Goal: Information Seeking & Learning: Learn about a topic

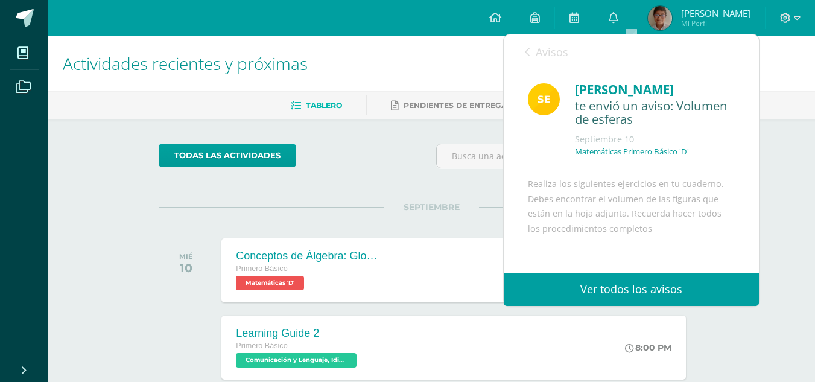
click at [524, 62] on div "Avisos 1 avisos sin leer Avisos" at bounding box center [631, 51] width 255 height 34
click at [524, 47] on div "Avisos 1 avisos sin leer Avisos" at bounding box center [631, 51] width 255 height 34
click at [530, 51] on link "Avisos" at bounding box center [546, 51] width 43 height 34
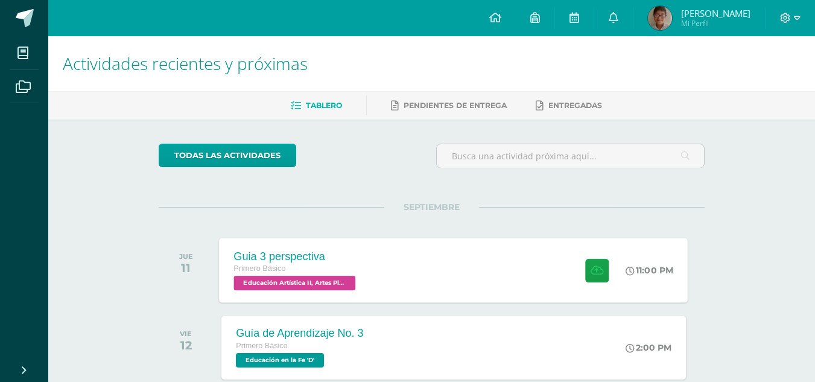
click at [335, 268] on div "Primero Básico" at bounding box center [296, 268] width 125 height 13
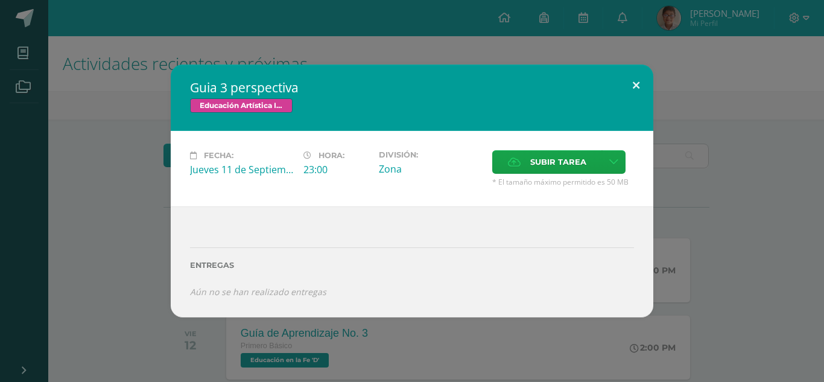
click at [627, 89] on button at bounding box center [636, 85] width 34 height 41
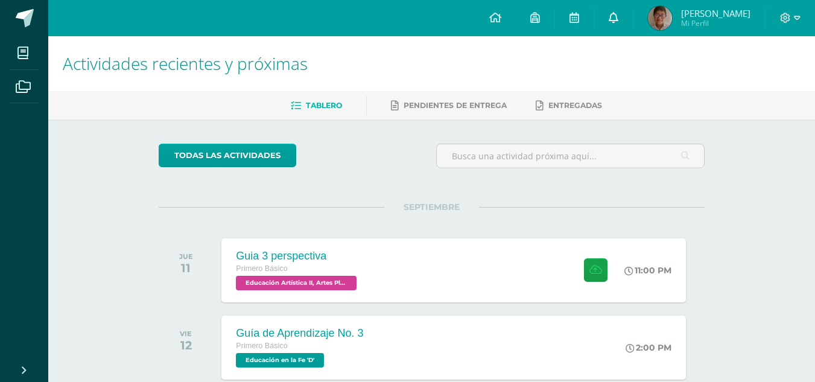
click at [626, 5] on link at bounding box center [613, 18] width 39 height 36
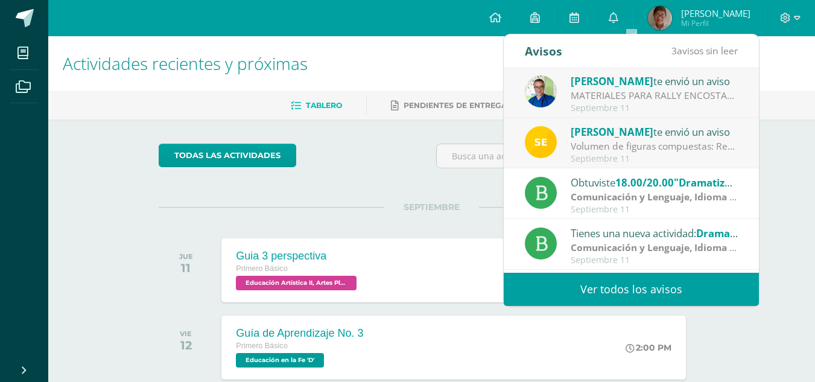
scroll to position [121, 0]
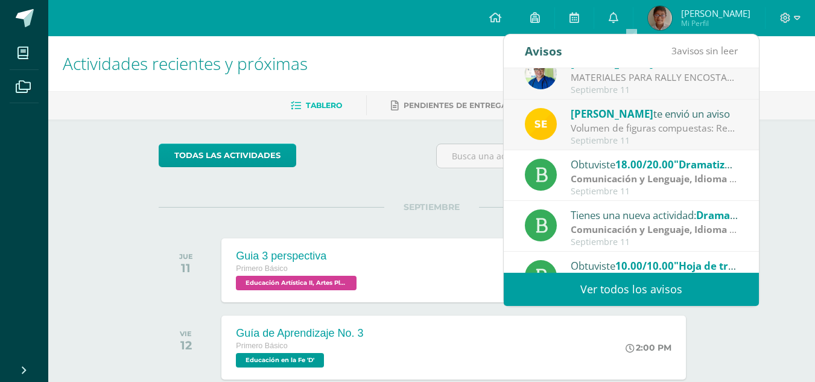
click at [655, 185] on strong "Comunicación y Lenguaje, Idioma Español" at bounding box center [668, 178] width 195 height 13
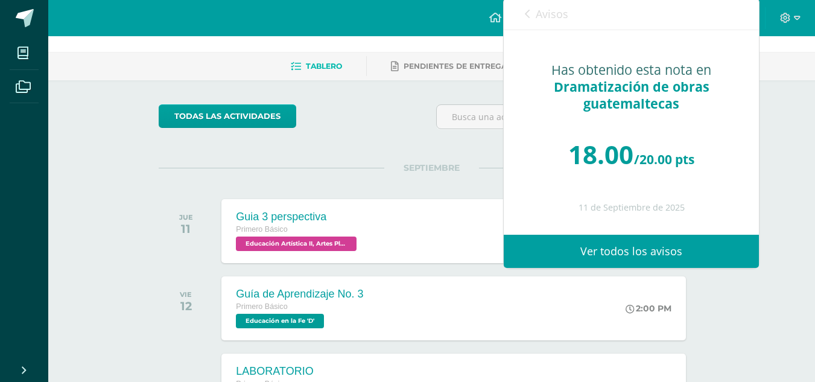
scroll to position [60, 0]
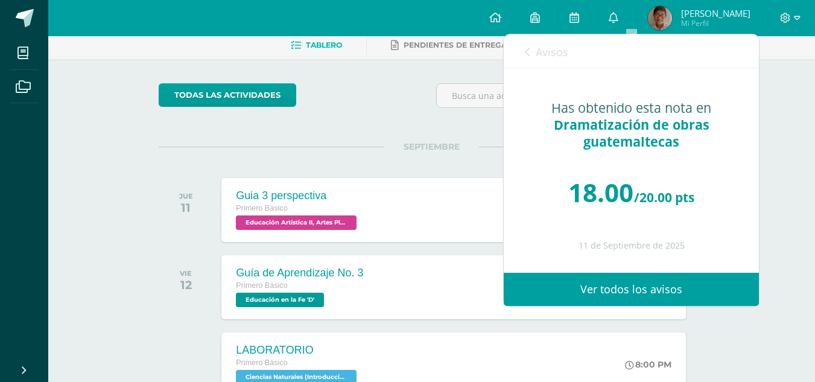
click at [524, 45] on div "Avisos 3 avisos sin leer Avisos" at bounding box center [631, 51] width 255 height 34
click at [527, 44] on link "Avisos" at bounding box center [546, 51] width 43 height 34
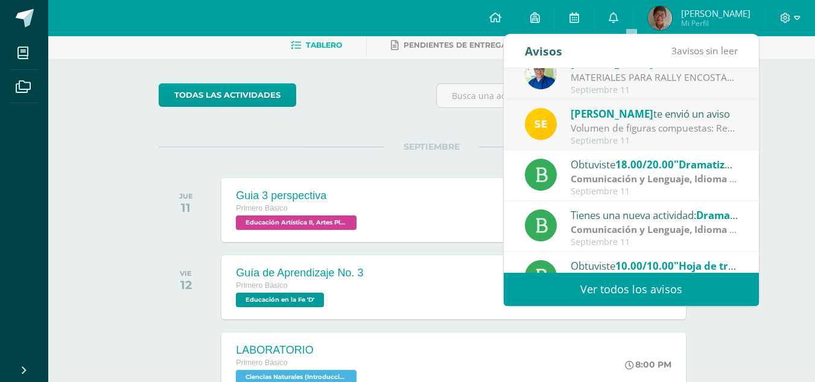
click at [600, 141] on div "Septiembre 11" at bounding box center [655, 141] width 168 height 10
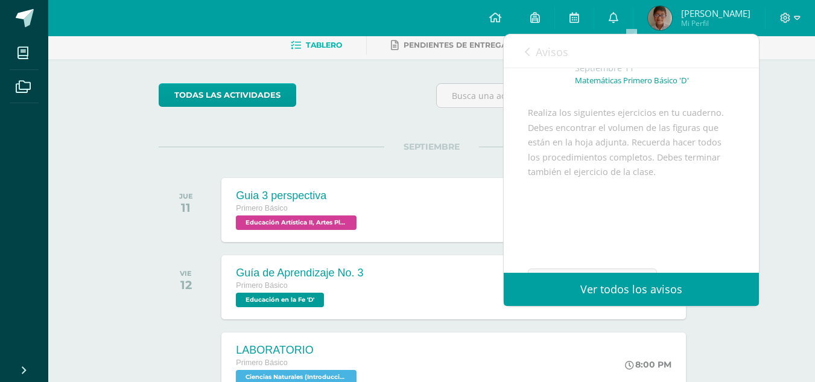
scroll to position [147, 0]
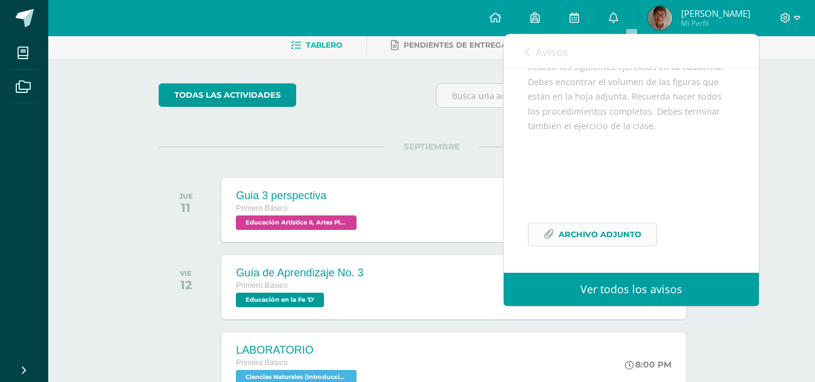
click at [592, 224] on span "Archivo Adjunto" at bounding box center [600, 234] width 83 height 22
